Goal: Navigation & Orientation: Find specific page/section

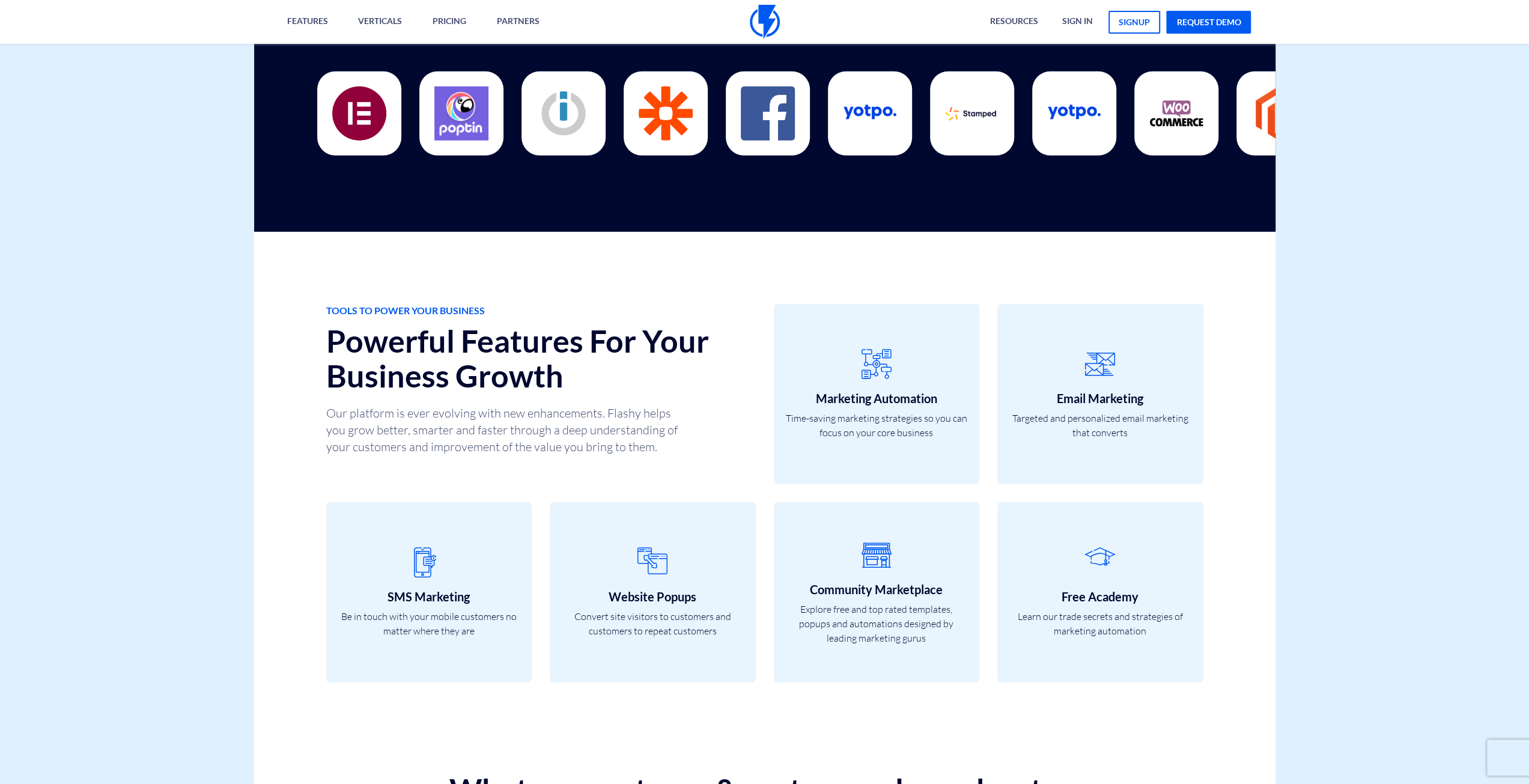
scroll to position [3388, 0]
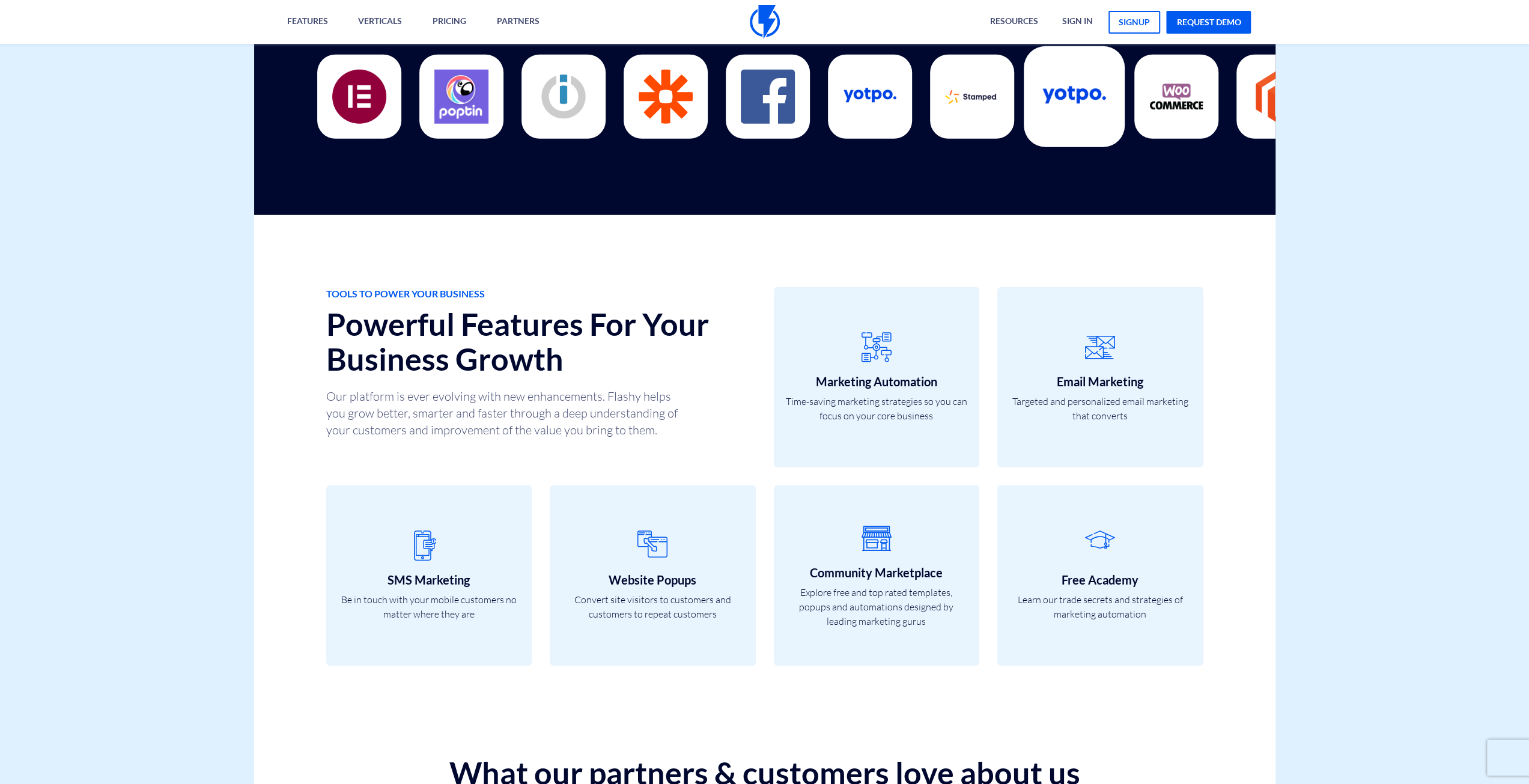
click at [968, 110] on img at bounding box center [1000, 96] width 65 height 65
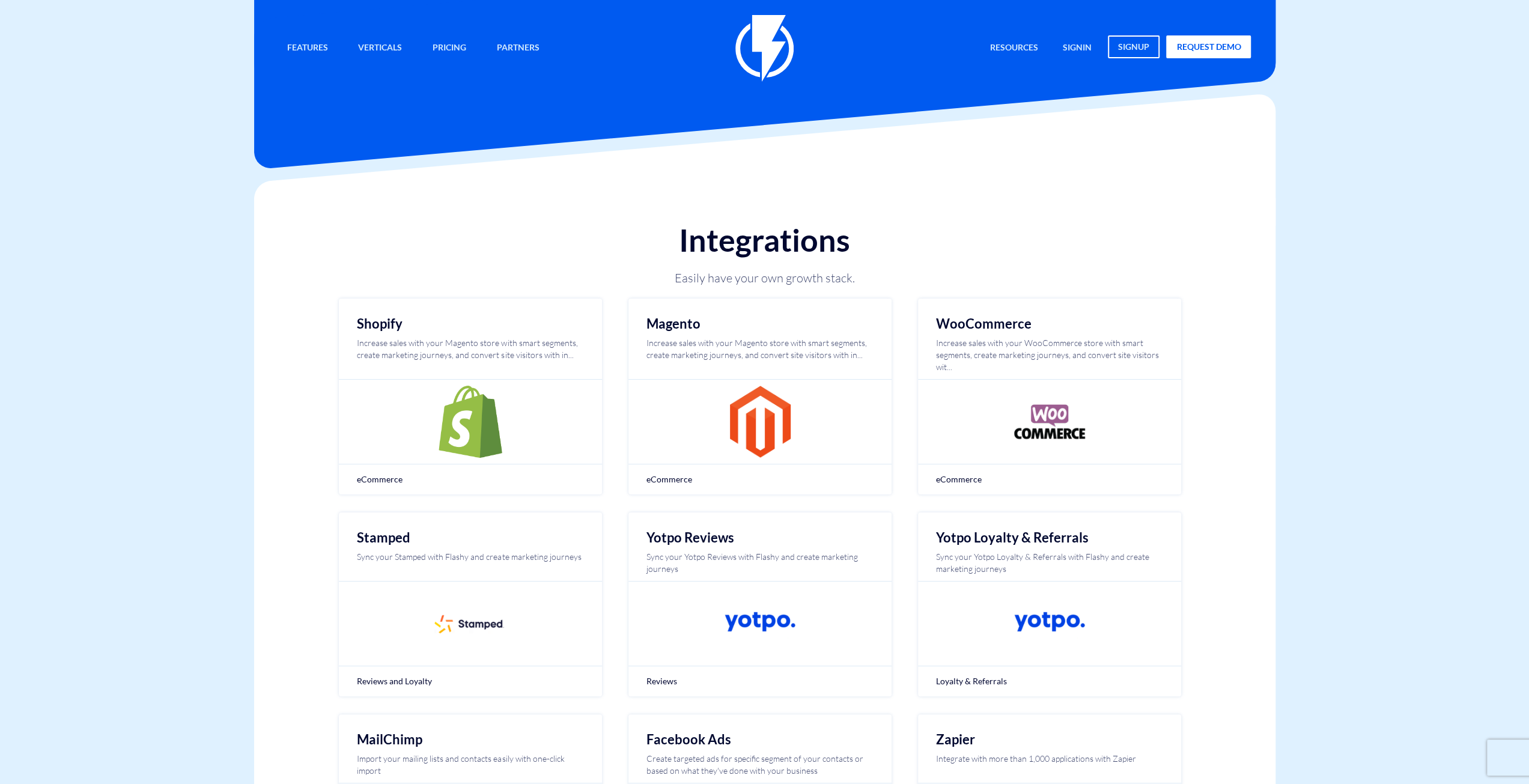
click at [752, 61] on img at bounding box center [764, 48] width 58 height 66
